Goal: Information Seeking & Learning: Learn about a topic

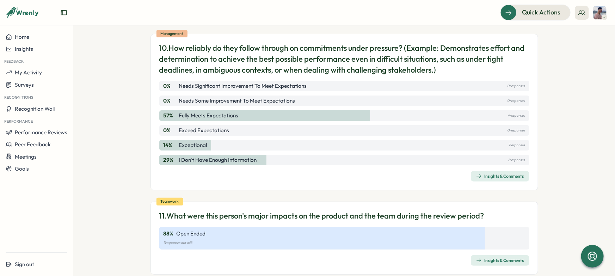
scroll to position [1519, 0]
click at [504, 257] on div "Insights & Comments" at bounding box center [500, 260] width 48 height 6
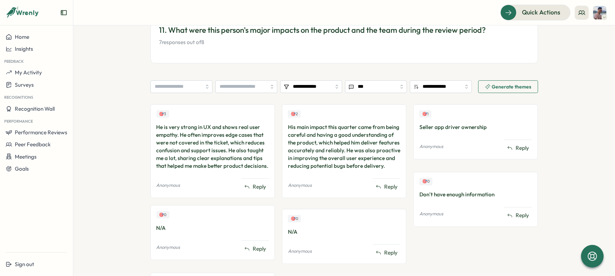
scroll to position [144, 0]
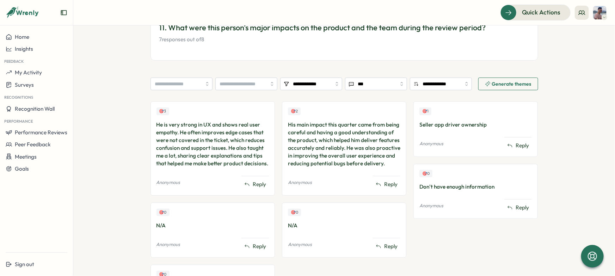
click at [111, 156] on section "**********" at bounding box center [344, 150] width 542 height 251
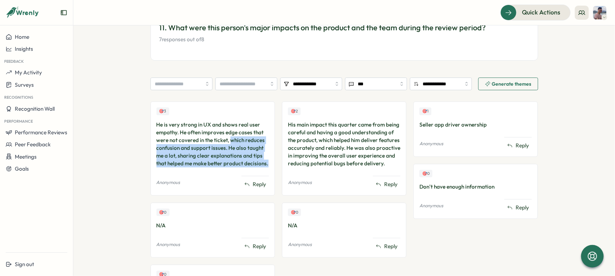
drag, startPoint x: 228, startPoint y: 140, endPoint x: 268, endPoint y: 162, distance: 45.6
click at [268, 162] on div "🎯 3 He is very strong in UX and shows real user empathy. He often improves edge…" at bounding box center [212, 148] width 124 height 94
click at [263, 167] on div at bounding box center [263, 167] width 0 height 0
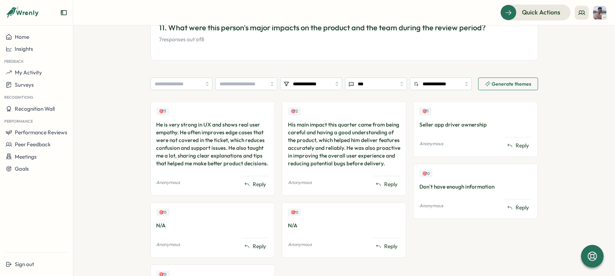
click at [279, 163] on div "🎯 3 He is very strong in UX and shows real user empathy. He often improves edge…" at bounding box center [344, 213] width 388 height 225
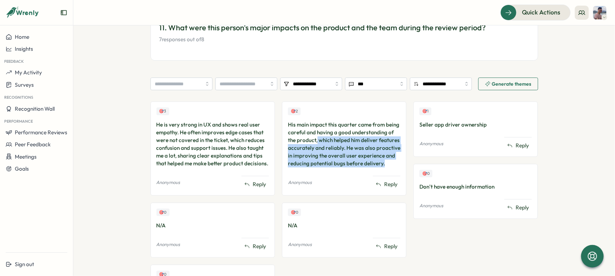
drag, startPoint x: 316, startPoint y: 141, endPoint x: 391, endPoint y: 164, distance: 78.2
click at [391, 164] on div "His main impact this quarter came from being careful and having a good understa…" at bounding box center [344, 144] width 112 height 47
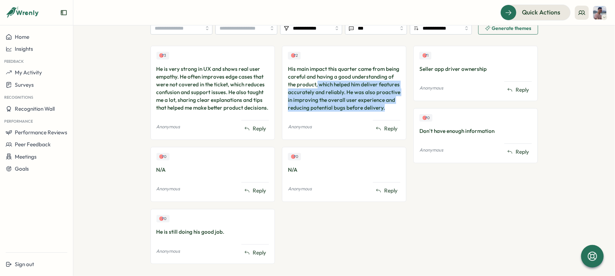
scroll to position [211, 0]
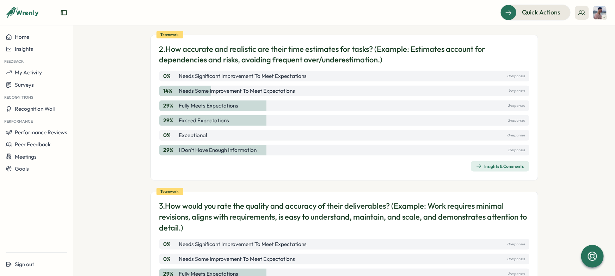
scroll to position [247, 0]
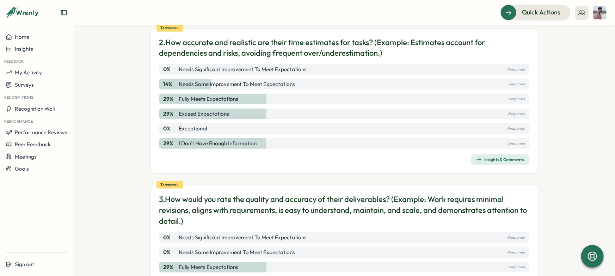
click at [478, 157] on icon "button" at bounding box center [479, 160] width 6 height 6
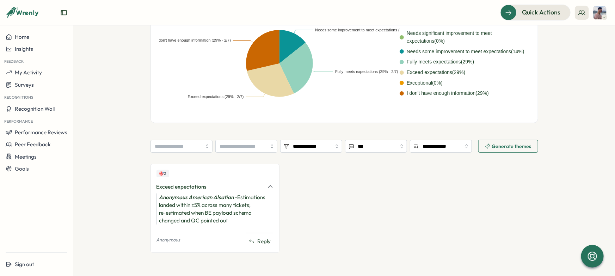
scroll to position [194, 0]
click at [161, 207] on div "Anonymous American Alsatian - Estimations landed within ±5% across many tickets…" at bounding box center [214, 208] width 117 height 31
click at [157, 208] on div at bounding box center [157, 208] width 0 height 0
click at [172, 214] on div "Anonymous American Alsatian - Estimations landed within ±5% across many tickets…" at bounding box center [214, 208] width 117 height 31
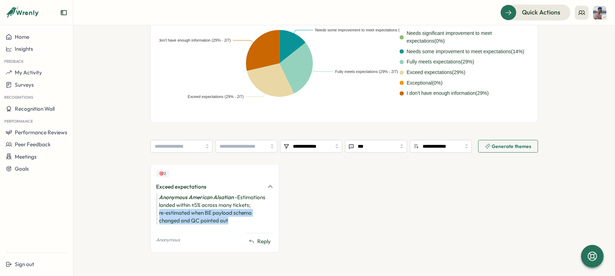
drag, startPoint x: 234, startPoint y: 221, endPoint x: 157, endPoint y: 214, distance: 76.8
click at [157, 214] on div "Anonymous American Alsatian - Estimations landed within ±5% across many tickets…" at bounding box center [214, 208] width 117 height 31
click at [153, 199] on div at bounding box center [153, 199] width 0 height 0
click at [237, 218] on div "Anonymous American Alsatian - Estimations landed within ±5% across many tickets…" at bounding box center [214, 208] width 117 height 31
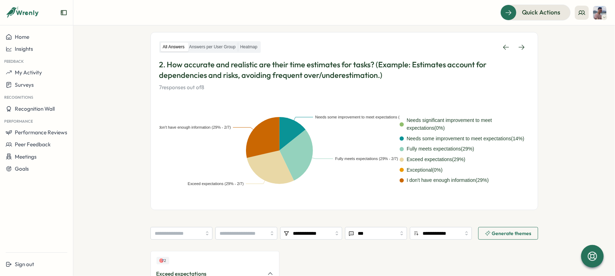
scroll to position [65, 0]
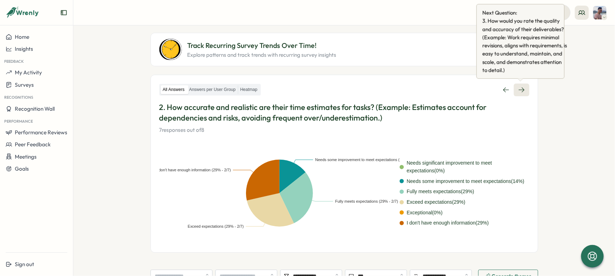
click at [524, 92] on link at bounding box center [522, 90] width 16 height 13
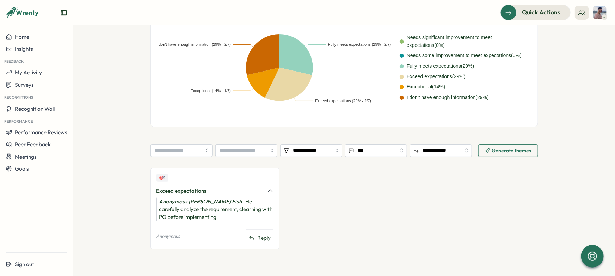
scroll to position [87, 0]
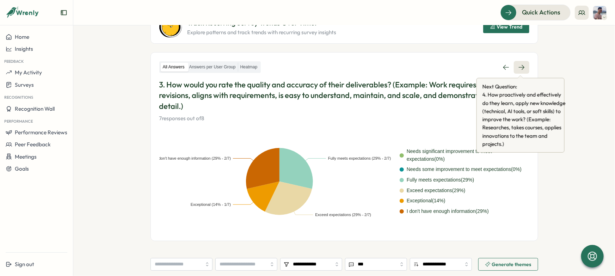
click at [519, 70] on icon at bounding box center [521, 67] width 7 height 7
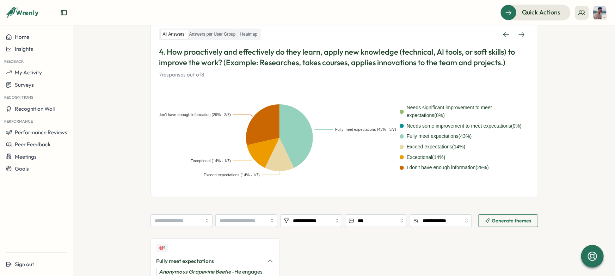
scroll to position [87, 0]
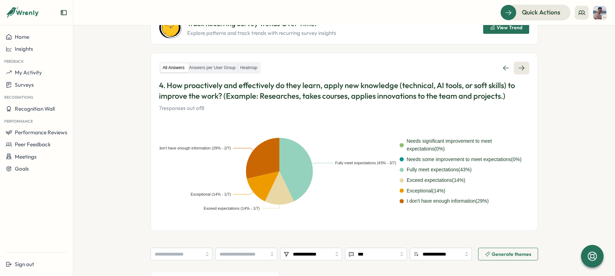
click at [520, 62] on link at bounding box center [522, 68] width 16 height 13
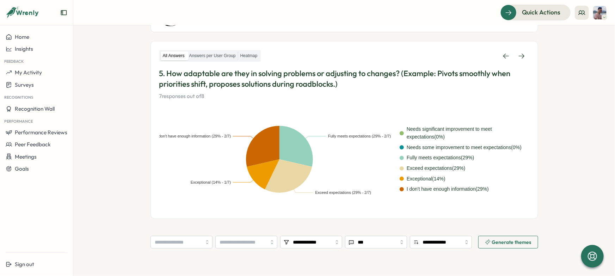
scroll to position [95, 0]
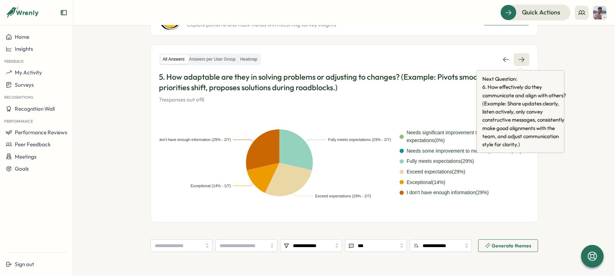
click at [520, 61] on icon at bounding box center [521, 59] width 7 height 7
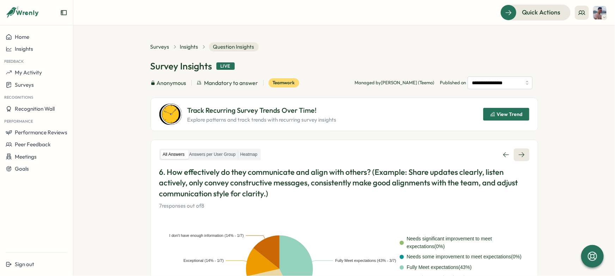
click at [518, 156] on icon at bounding box center [521, 154] width 7 height 7
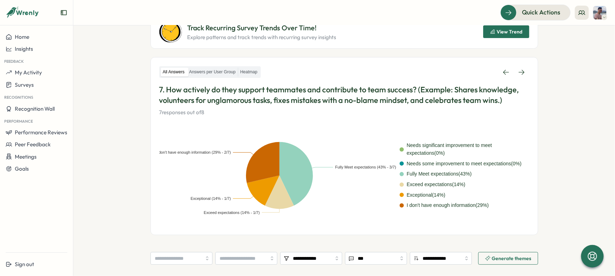
scroll to position [86, 0]
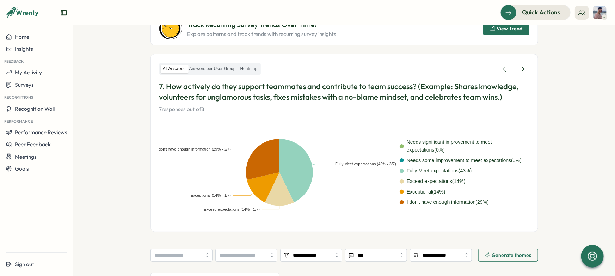
click at [311, 97] on p "7. How actively do they support teammates and contribute to team success? (Exam…" at bounding box center [344, 92] width 370 height 22
